Goal: Task Accomplishment & Management: Use online tool/utility

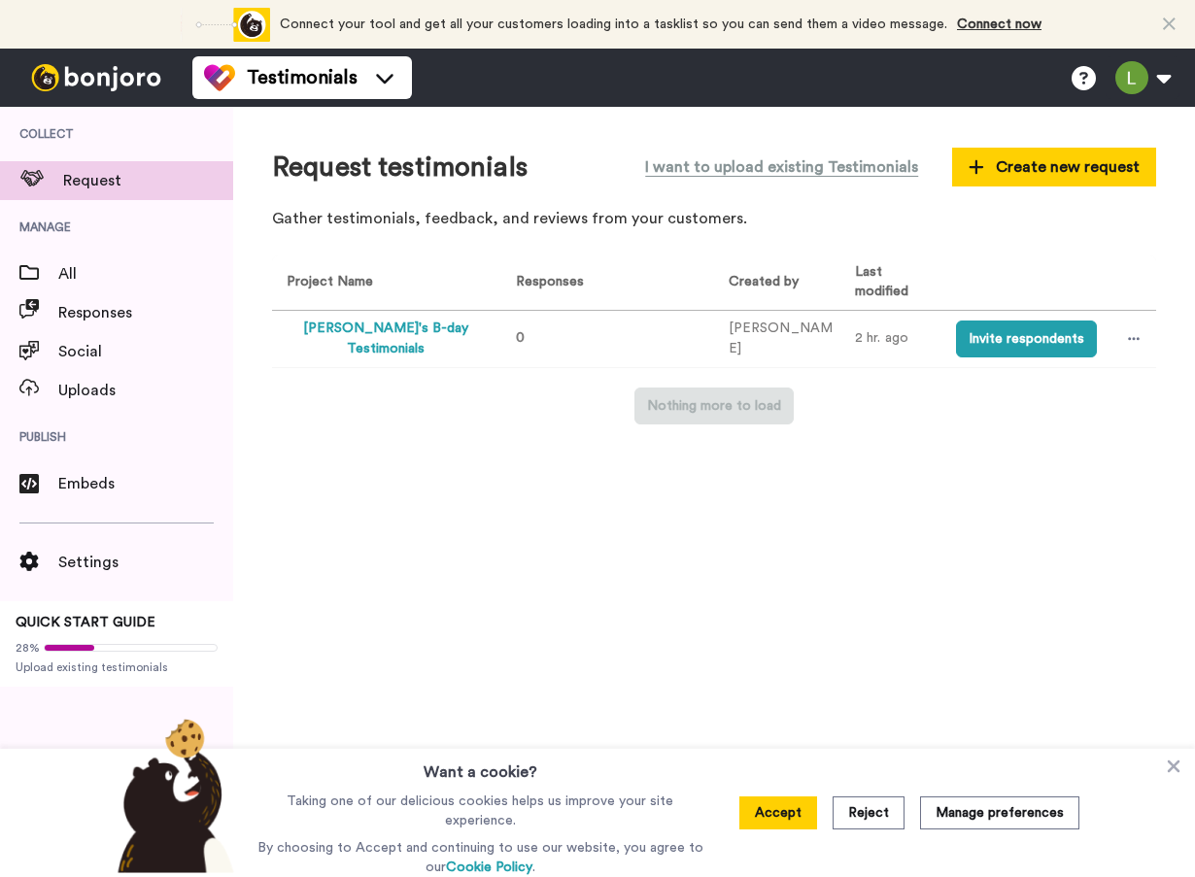
click at [57, 317] on span at bounding box center [29, 312] width 58 height 19
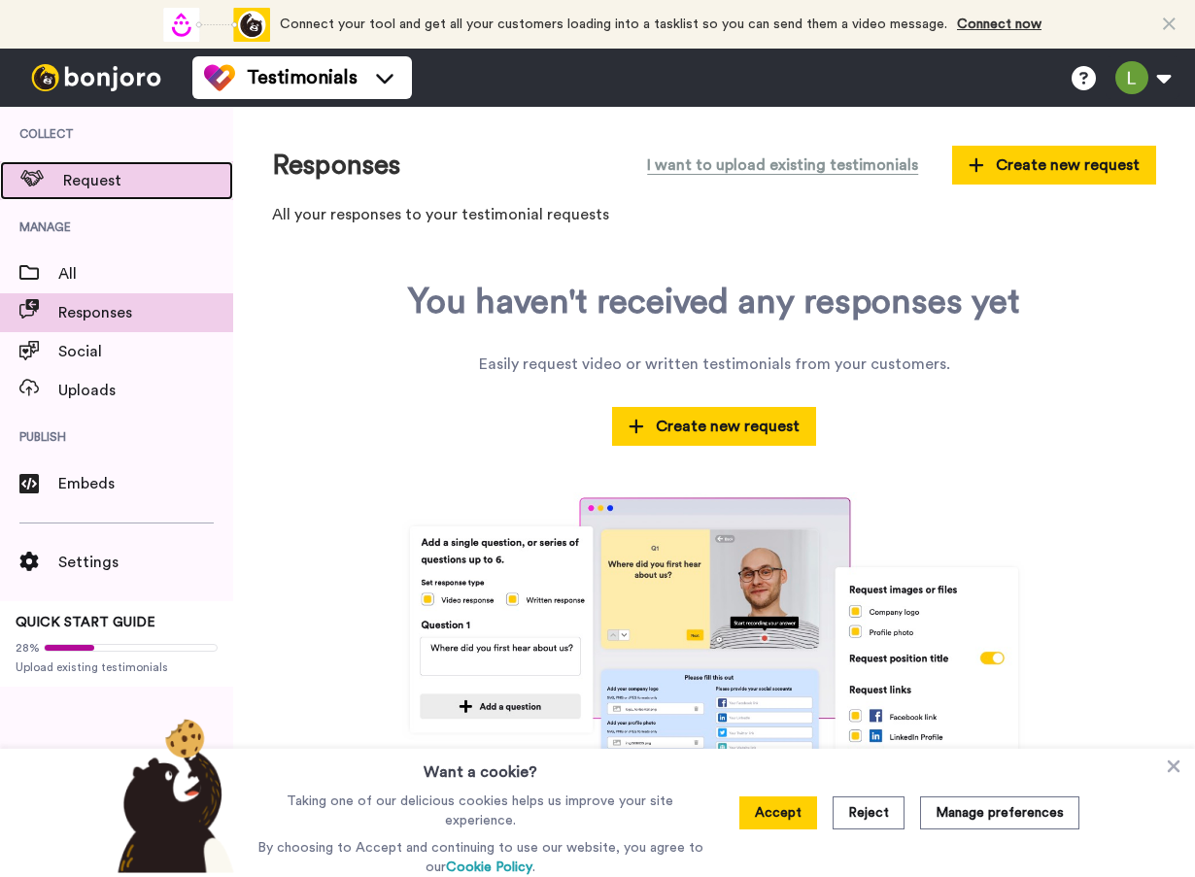
click at [101, 180] on span "Request" at bounding box center [148, 180] width 170 height 23
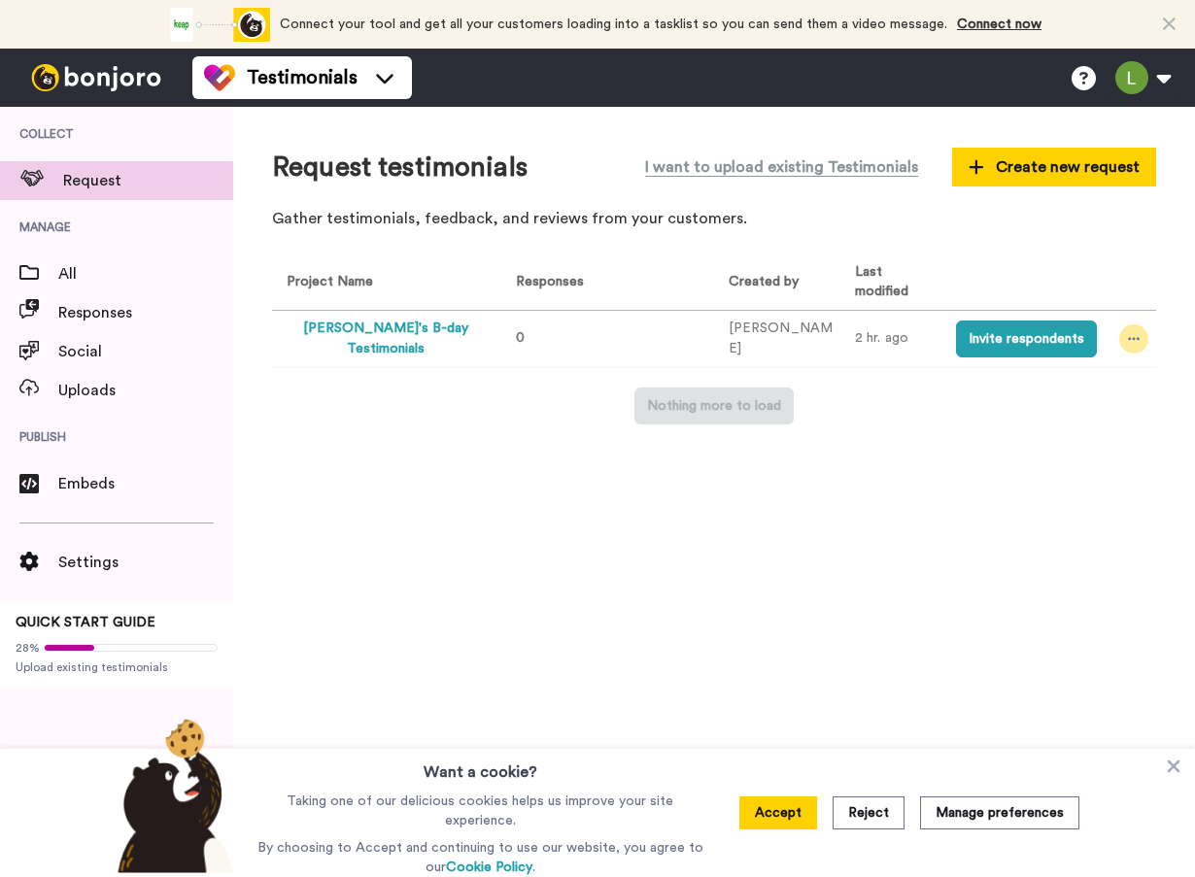
click at [1131, 333] on icon at bounding box center [1134, 339] width 12 height 14
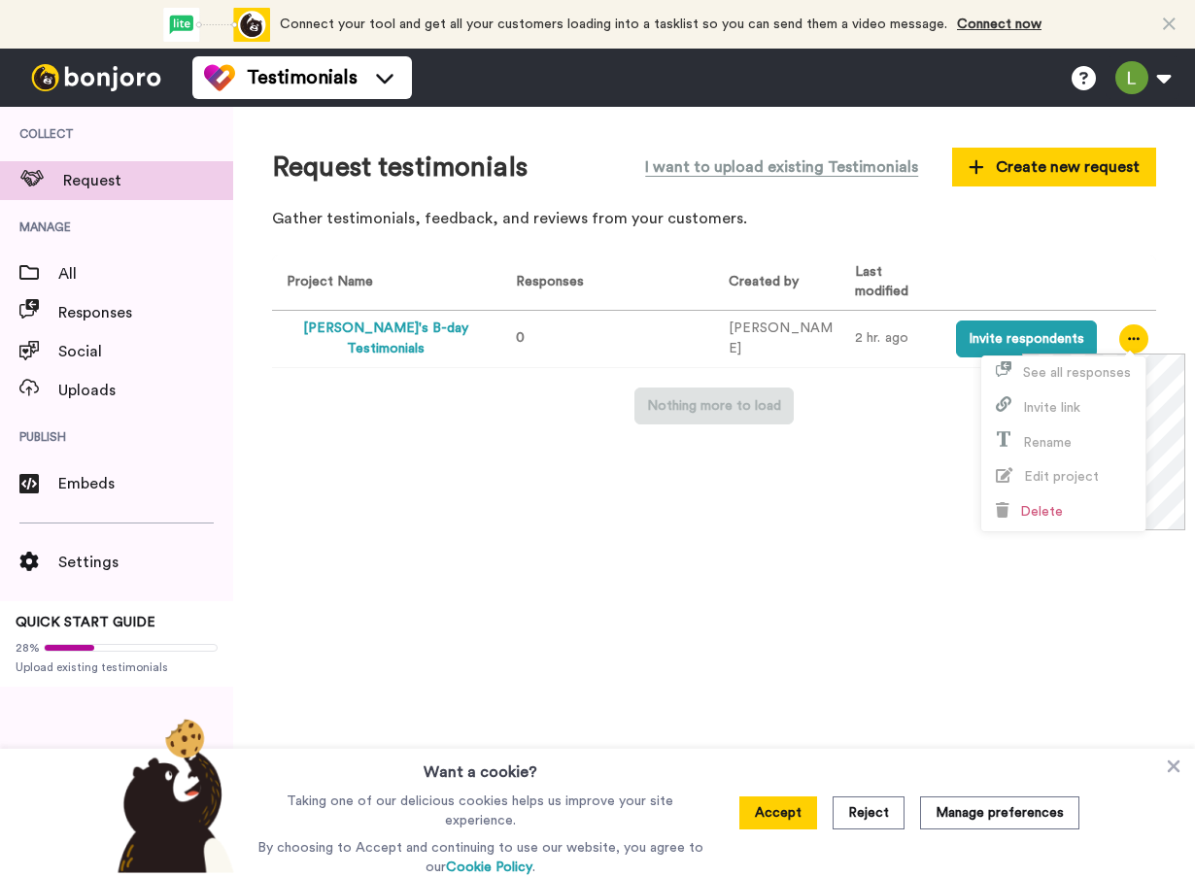
click at [673, 524] on div "Request testimonials I want to upload existing Testimonials Create new request …" at bounding box center [714, 486] width 962 height 759
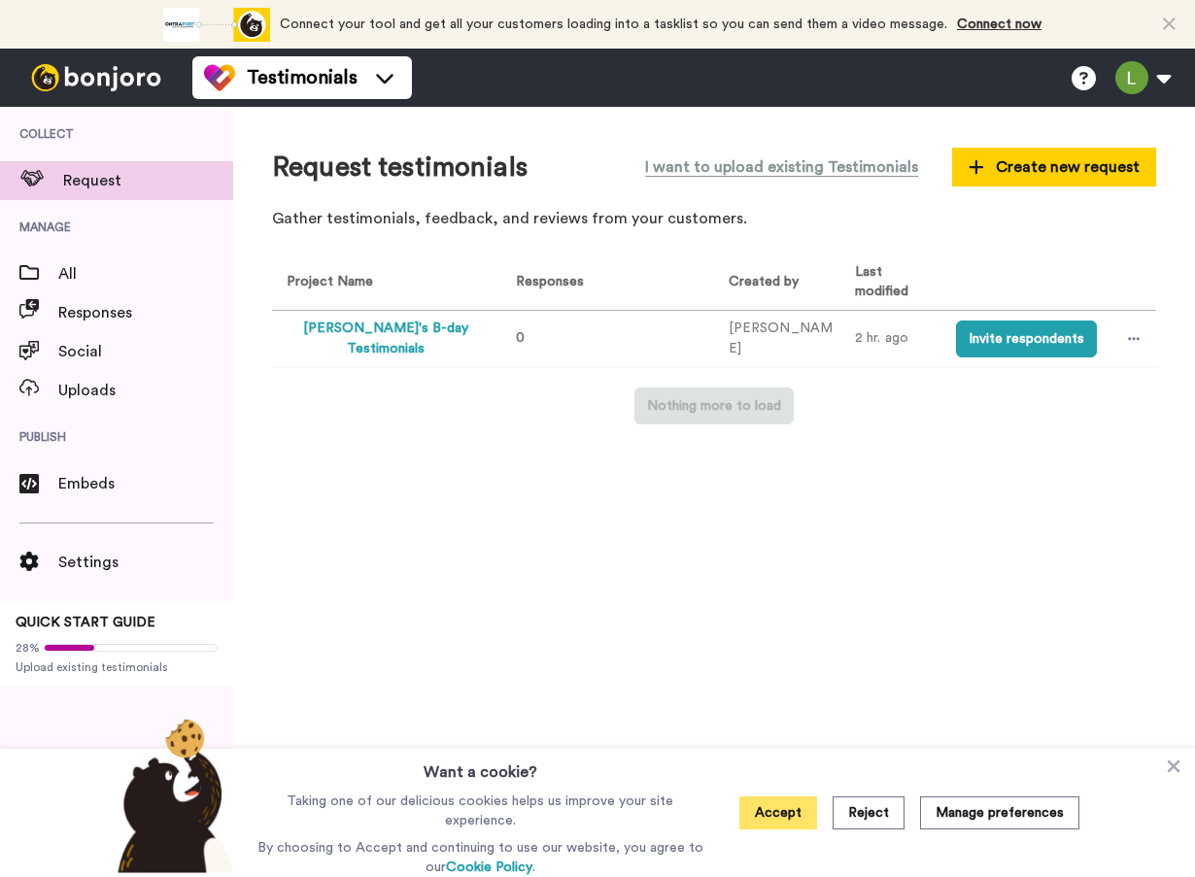
click at [779, 822] on button "Accept" at bounding box center [778, 812] width 78 height 33
